Goal: Find specific page/section: Find specific page/section

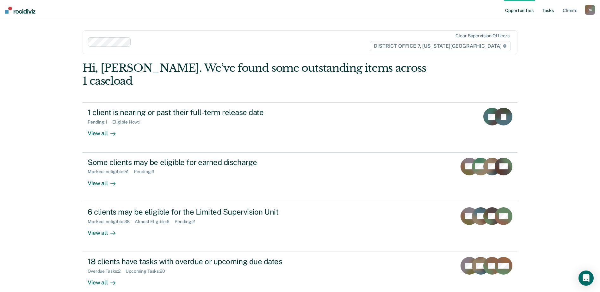
click at [546, 9] on link "Tasks" at bounding box center [548, 10] width 14 height 20
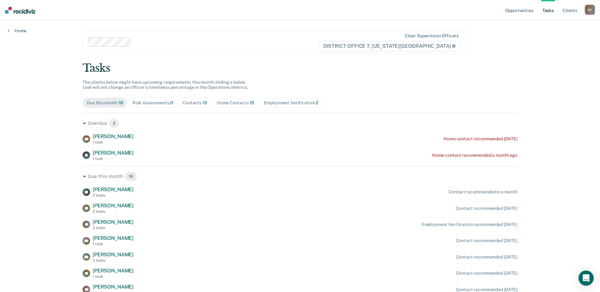
click at [166, 103] on div "Risk Assessments 0" at bounding box center [152, 102] width 41 height 5
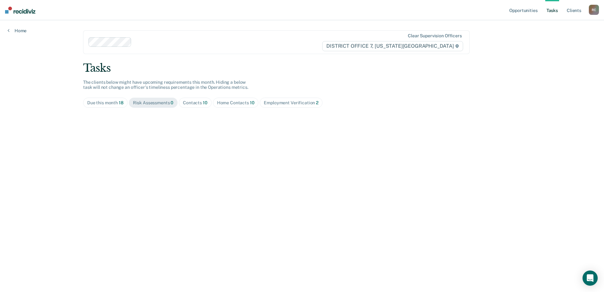
click at [190, 102] on div "Contacts 10" at bounding box center [195, 102] width 25 height 5
